Goal: Information Seeking & Learning: Learn about a topic

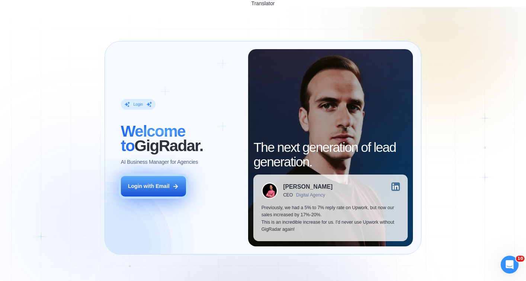
click at [156, 182] on div "Login with Email" at bounding box center [149, 185] width 42 height 7
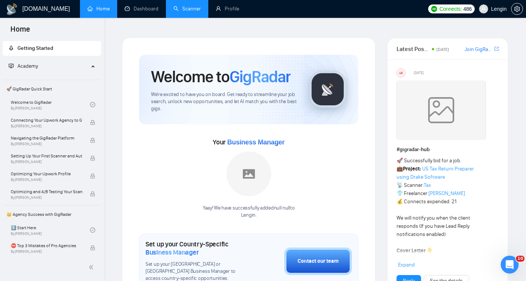
click at [184, 12] on link "Scanner" at bounding box center [187, 9] width 28 height 6
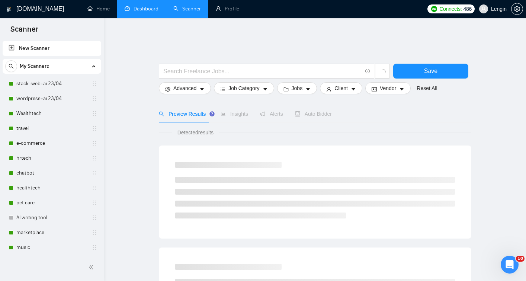
click at [146, 12] on link "Dashboard" at bounding box center [142, 9] width 34 height 6
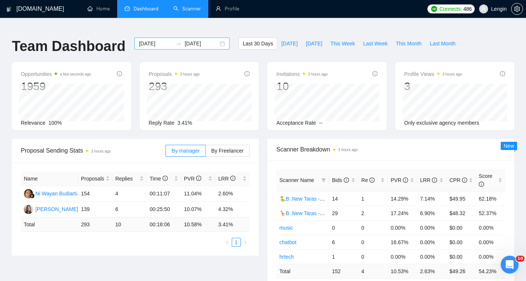
click at [155, 39] on input "2025-08-16" at bounding box center [156, 43] width 34 height 8
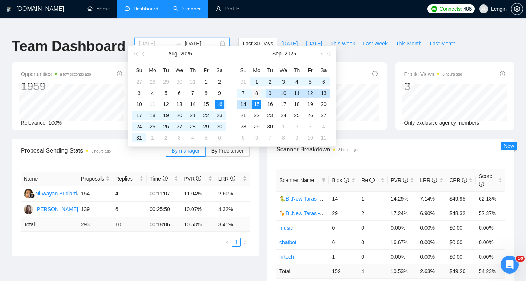
type input "2025-09-08"
click at [255, 93] on div "8" at bounding box center [256, 92] width 9 height 9
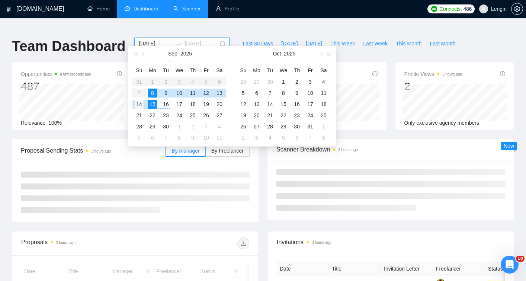
type input "2025-09-14"
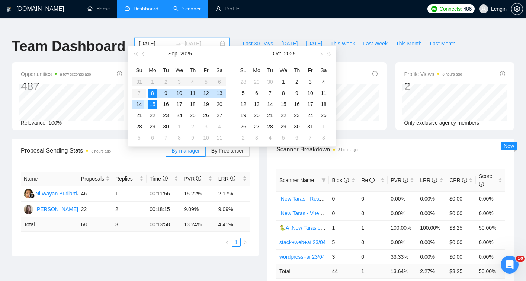
click at [139, 104] on div "14" at bounding box center [139, 104] width 9 height 9
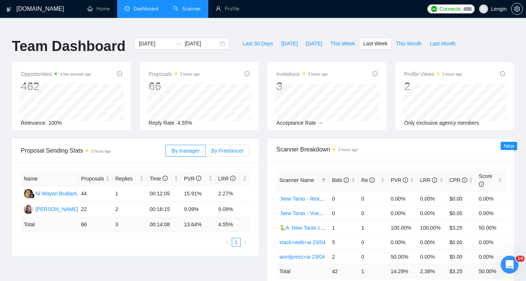
click at [227, 145] on label "By Freelancer" at bounding box center [228, 151] width 44 height 12
click at [206, 152] on input "By Freelancer" at bounding box center [206, 152] width 0 height 0
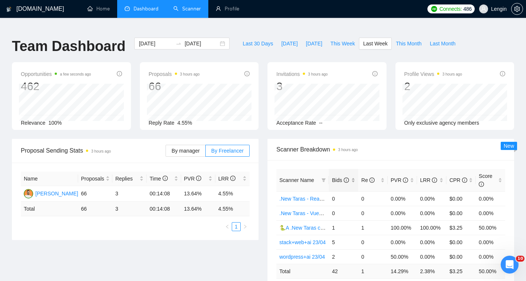
click at [354, 176] on div "Bids" at bounding box center [343, 180] width 23 height 8
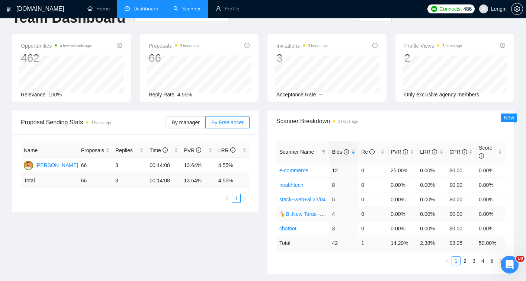
scroll to position [31, 0]
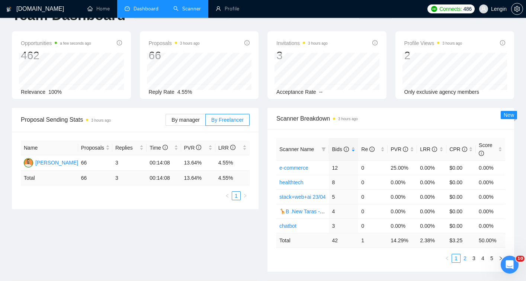
click at [463, 254] on link "2" at bounding box center [465, 258] width 8 height 8
click at [413, 145] on div "PVR" at bounding box center [401, 149] width 23 height 8
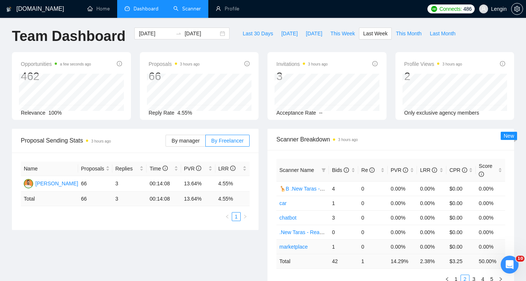
scroll to position [10, 0]
click at [458, 276] on div "Scanner Name Bids Re PVR LRR CPR Score 🦒B .New Taras - ReactJS/NextJS rel exp 2…" at bounding box center [390, 220] width 246 height 142
click at [458, 274] on link "1" at bounding box center [456, 278] width 8 height 8
click at [410, 165] on div "PVR" at bounding box center [401, 169] width 23 height 8
click at [411, 165] on div "PVR" at bounding box center [401, 169] width 23 height 8
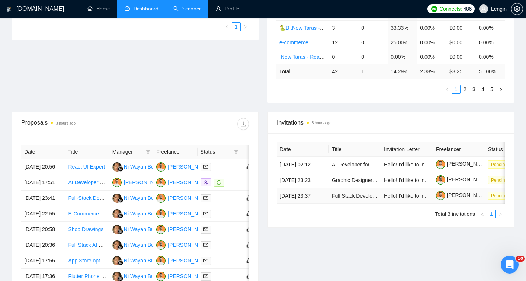
scroll to position [201, 0]
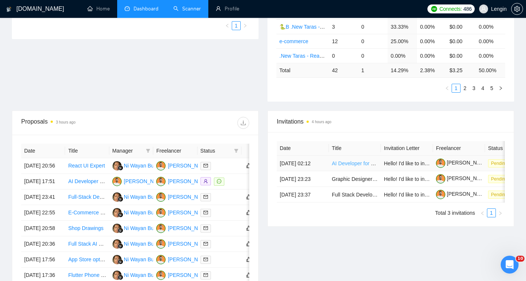
click at [357, 160] on link "AI Developer for Roadmap Completion & Avatar Persona Customization" at bounding box center [415, 163] width 166 height 6
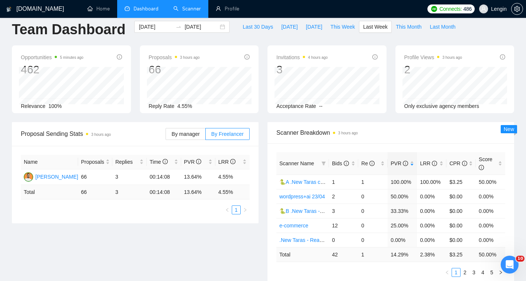
scroll to position [0, 0]
